Goal: Task Accomplishment & Management: Use online tool/utility

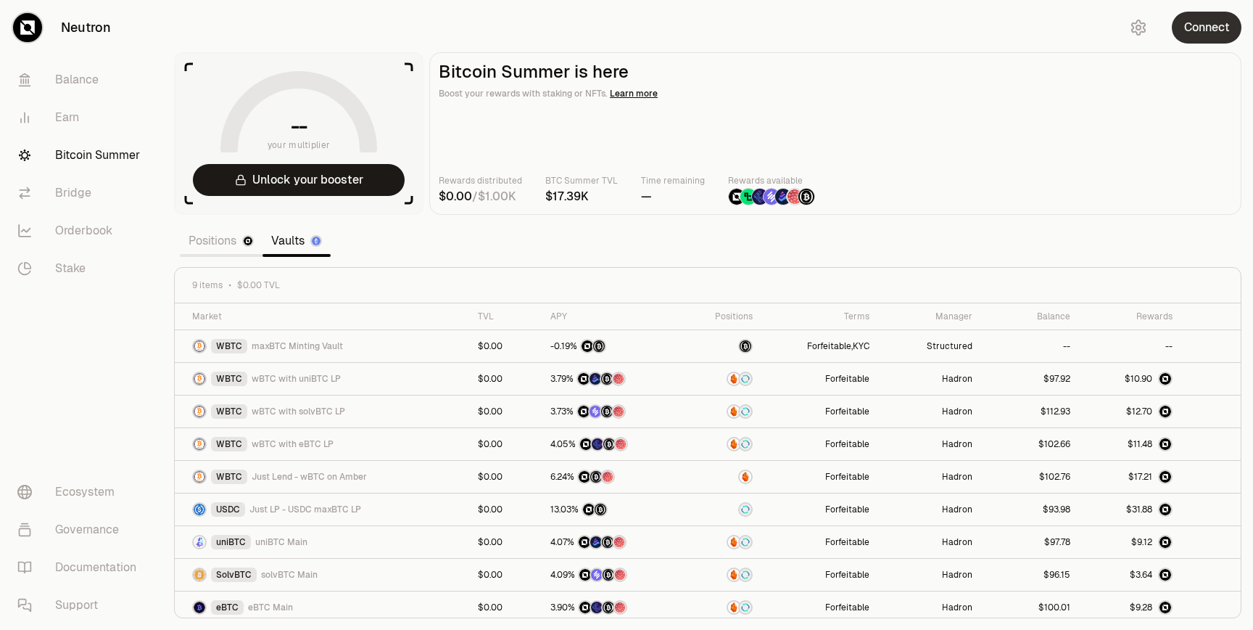
click at [1231, 24] on button "Connect" at bounding box center [1207, 28] width 70 height 32
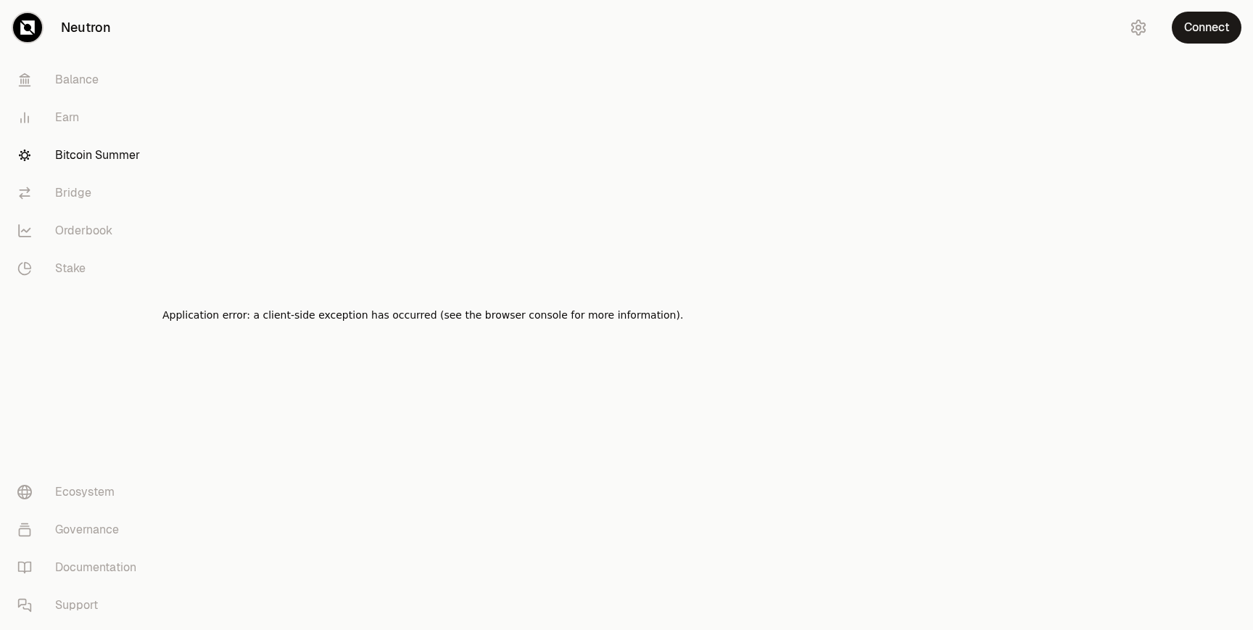
click at [73, 146] on link "Bitcoin Summer" at bounding box center [81, 155] width 151 height 38
